Goal: Find specific page/section: Find specific page/section

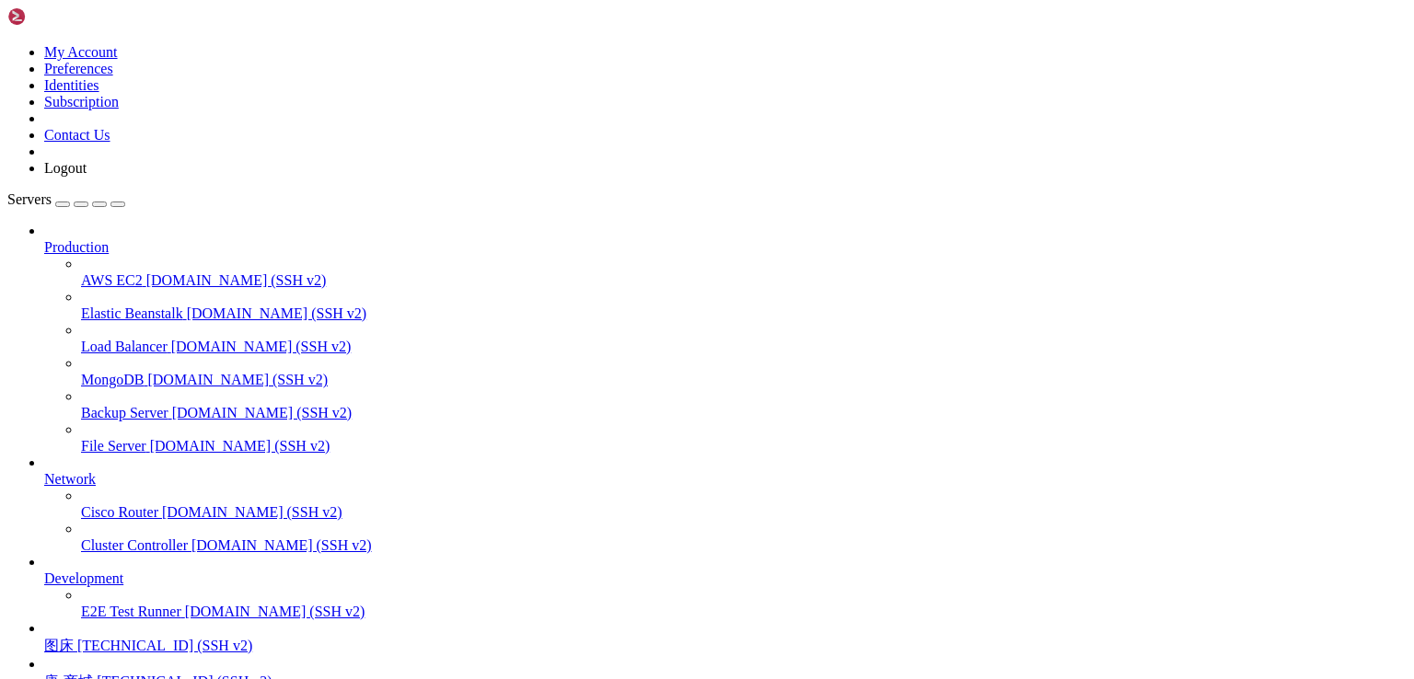
scroll to position [161, 0]
click at [93, 674] on span "唐-商城" at bounding box center [68, 682] width 49 height 16
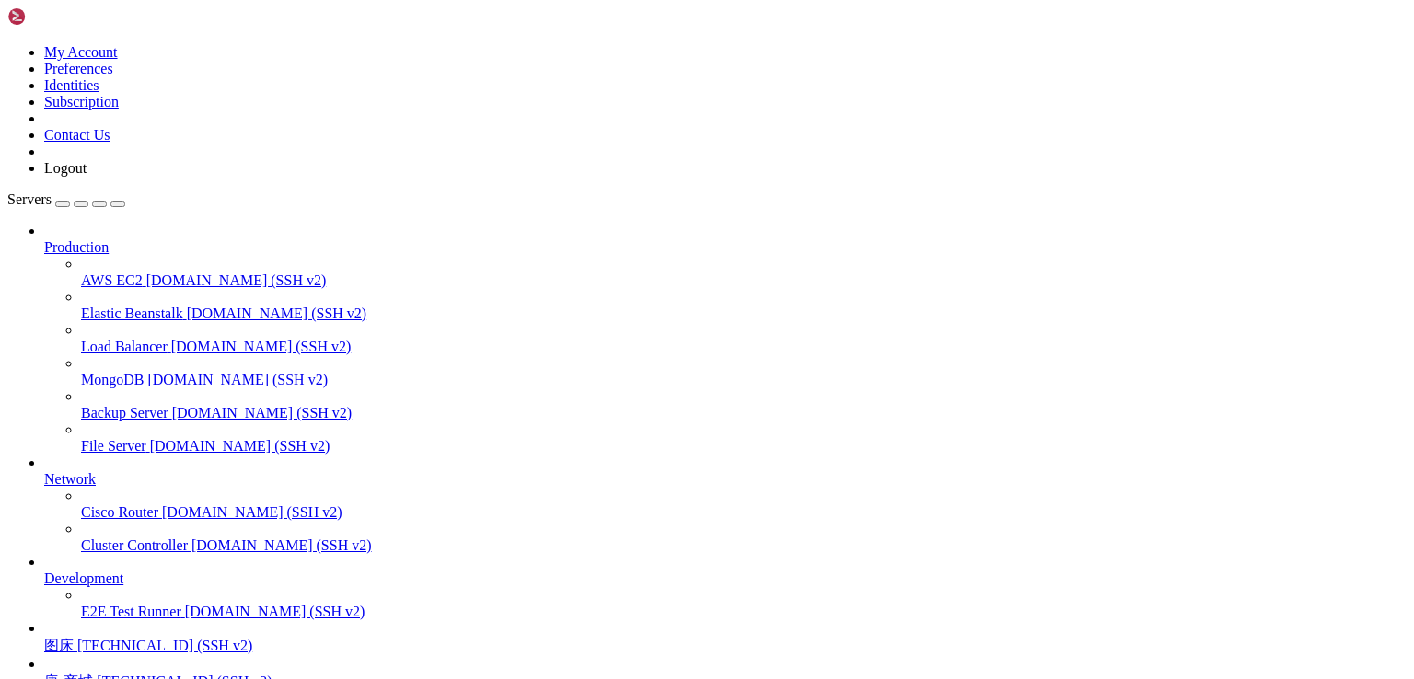
scroll to position [47, 0]
drag, startPoint x: 153, startPoint y: 1511, endPoint x: 483, endPoint y: 1510, distance: 330.4
